Goal: Task Accomplishment & Management: Use online tool/utility

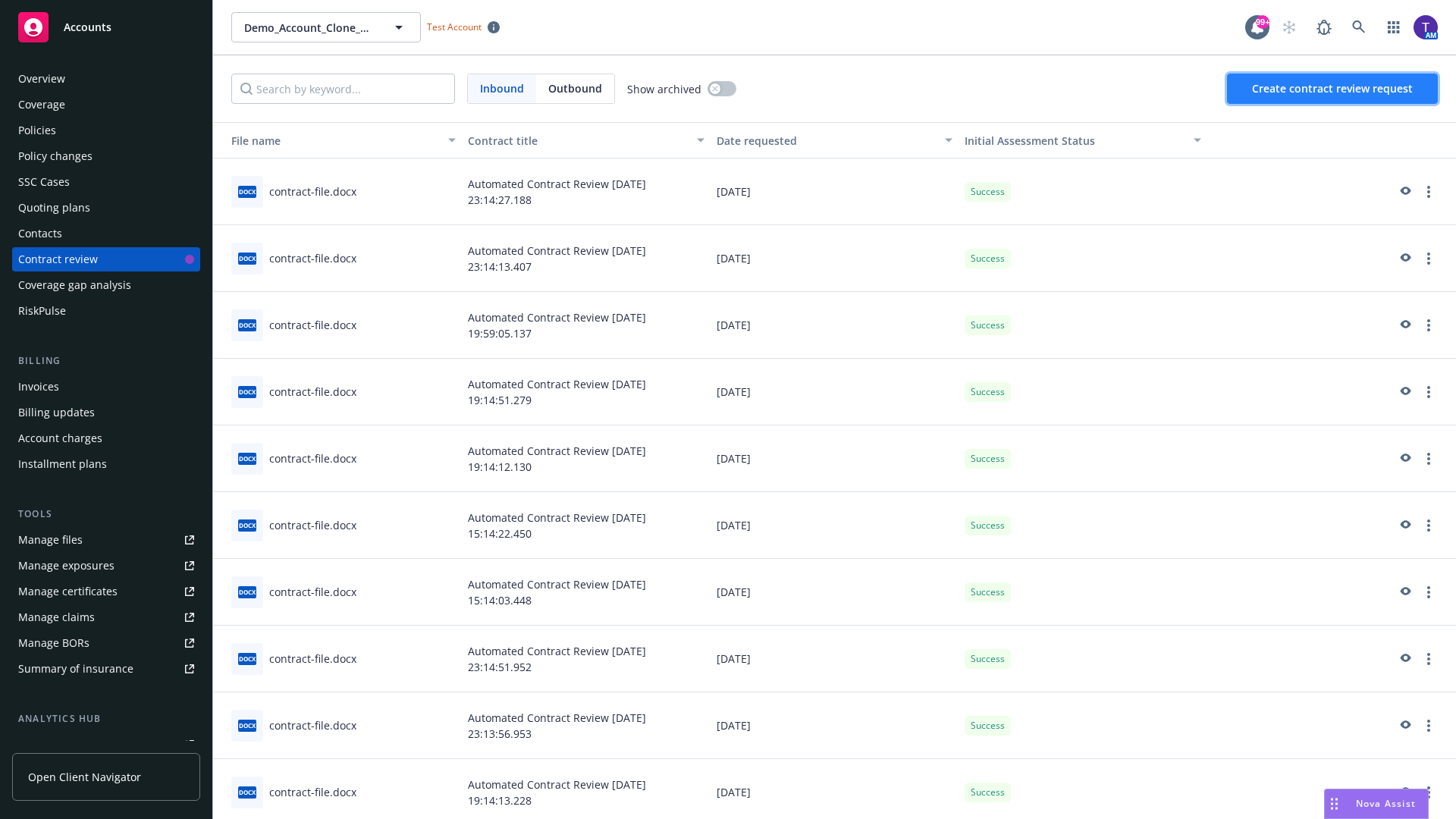
click at [1333, 89] on span "Create contract review request" at bounding box center [1333, 89] width 161 height 15
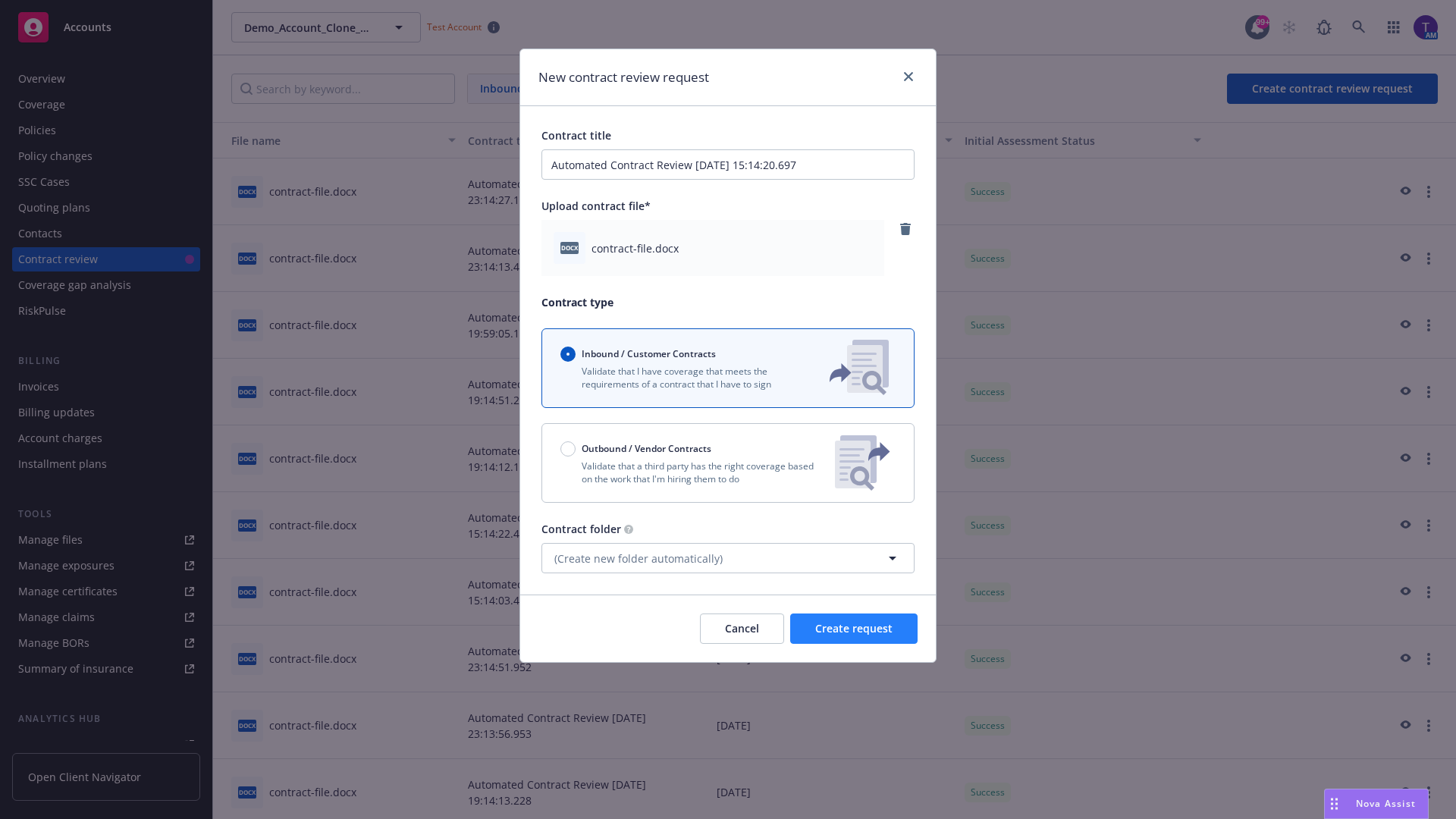
type input "Automated Contract Review [DATE] 15:14:20.697"
click at [853, 629] on span "Create request" at bounding box center [853, 628] width 77 height 15
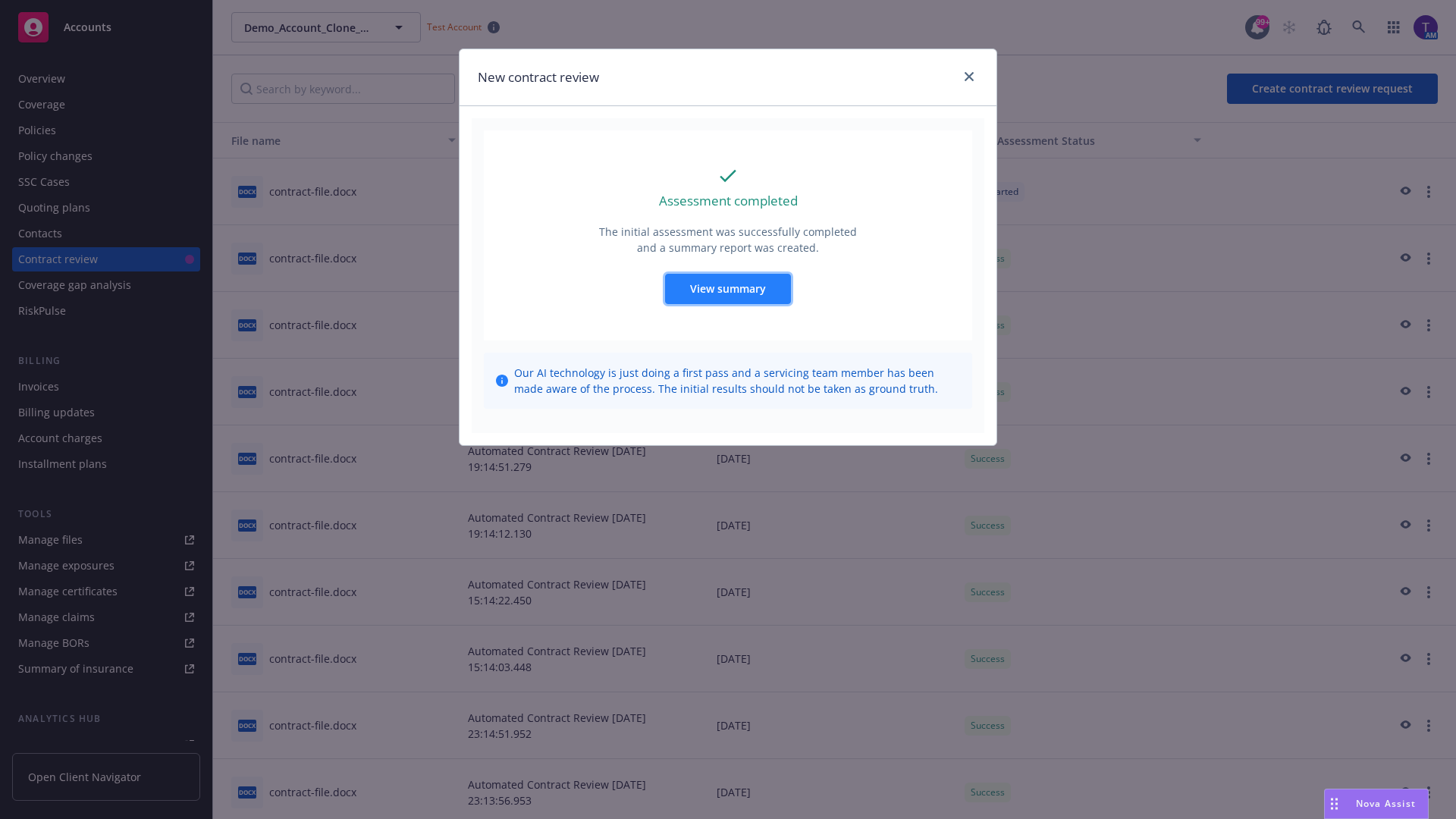
click at [727, 288] on span "View summary" at bounding box center [728, 289] width 76 height 15
